Goal: Task Accomplishment & Management: Use online tool/utility

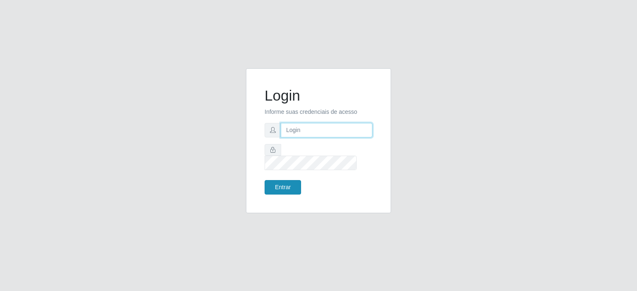
type input "[EMAIL_ADDRESS][DOMAIN_NAME]"
click at [283, 185] on button "Entrar" at bounding box center [282, 187] width 36 height 15
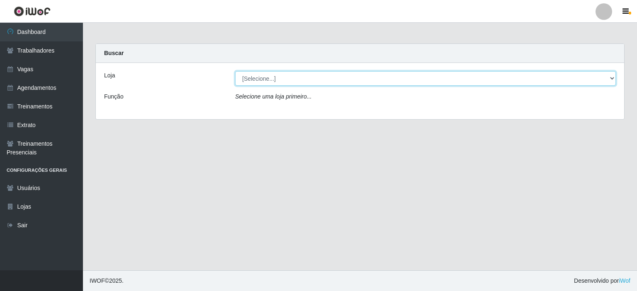
click at [261, 78] on select "[Selecione...] Preço Bom Supermercado" at bounding box center [425, 78] width 380 height 15
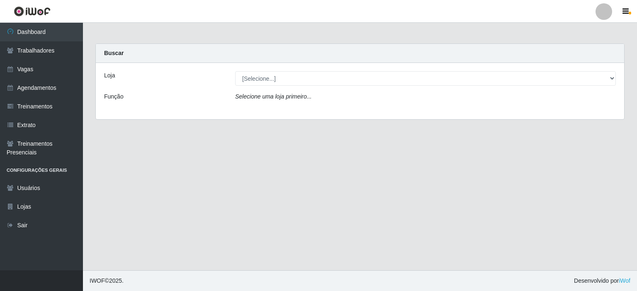
click at [263, 98] on icon "Selecione uma loja primeiro..." at bounding box center [273, 96] width 76 height 7
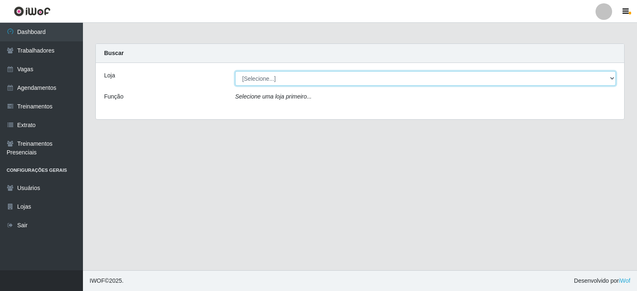
click at [259, 74] on select "[Selecione...] Preço Bom Supermercado" at bounding box center [425, 78] width 380 height 15
click at [235, 71] on select "[Selecione...] Preço Bom Supermercado" at bounding box center [425, 78] width 380 height 15
click at [259, 78] on select "[Selecione...] Preço Bom Supermercado" at bounding box center [425, 78] width 380 height 15
select select "387"
click at [235, 71] on select "[Selecione...] Preço Bom Supermercado" at bounding box center [425, 78] width 380 height 15
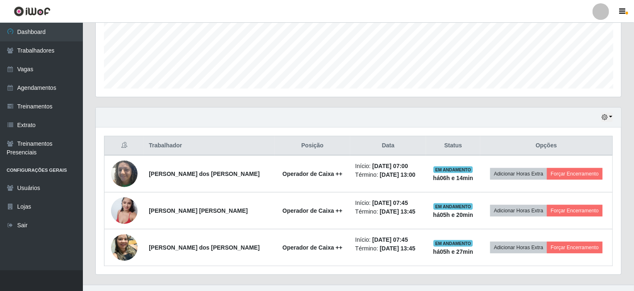
scroll to position [220, 0]
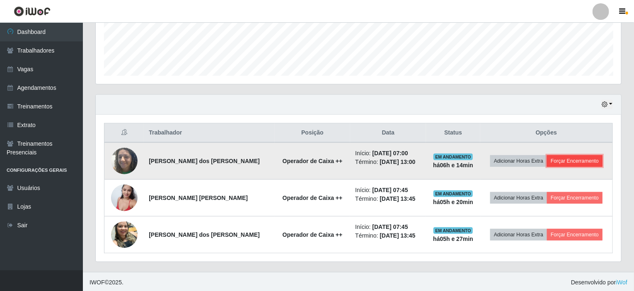
click at [572, 160] on button "Forçar Encerramento" at bounding box center [575, 161] width 56 height 12
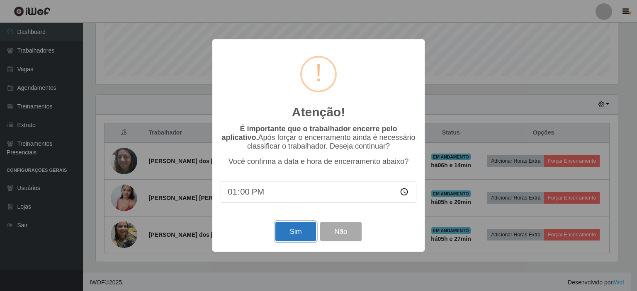
click at [298, 237] on button "Sim" at bounding box center [295, 231] width 40 height 19
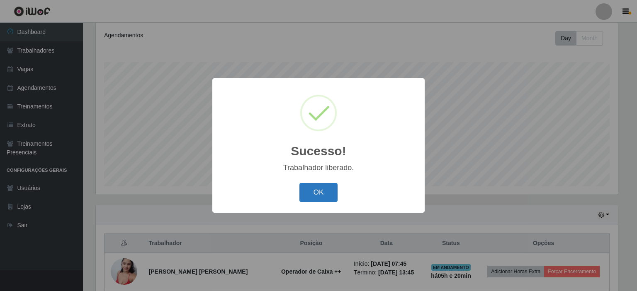
click at [320, 191] on button "OK" at bounding box center [318, 192] width 39 height 19
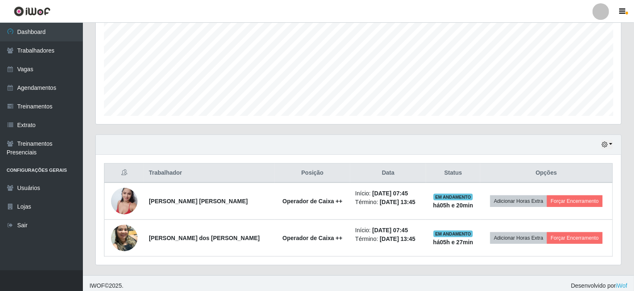
scroll to position [184, 0]
